Goal: Find specific page/section: Find specific page/section

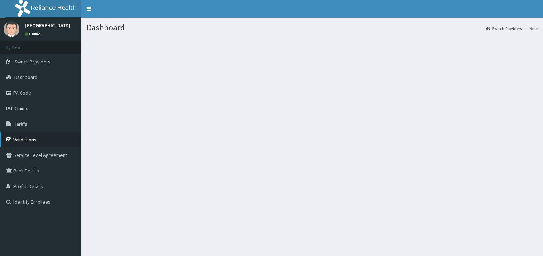
click at [33, 146] on link "Validations" at bounding box center [40, 140] width 81 height 16
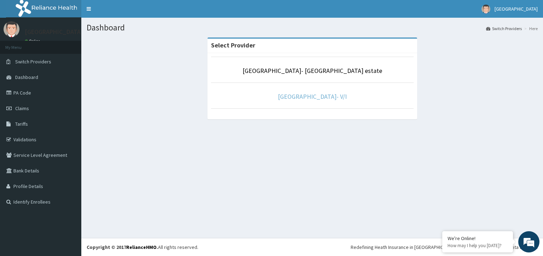
click at [306, 99] on link "[GEOGRAPHIC_DATA]- V/I" at bounding box center [312, 96] width 69 height 8
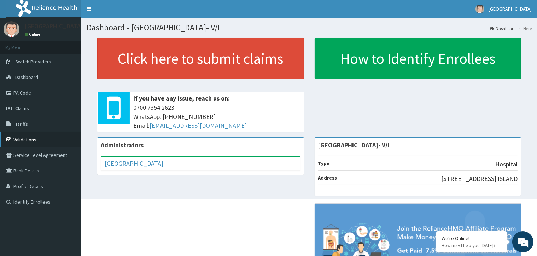
click at [24, 138] on link "Validations" at bounding box center [40, 140] width 81 height 16
